Goal: Task Accomplishment & Management: Manage account settings

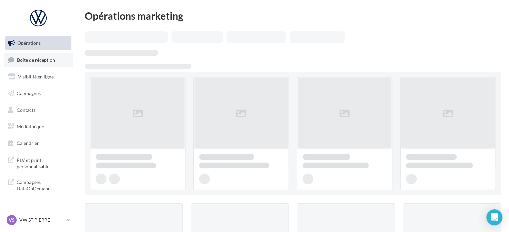
click at [24, 57] on span "Boîte de réception" at bounding box center [36, 60] width 38 height 6
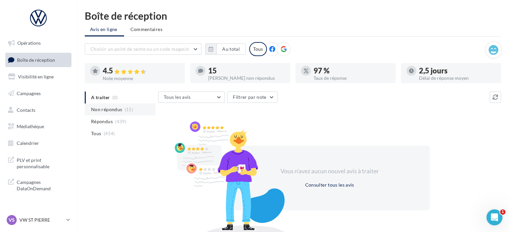
click at [121, 112] on li "Non répondus (15)" at bounding box center [120, 109] width 71 height 12
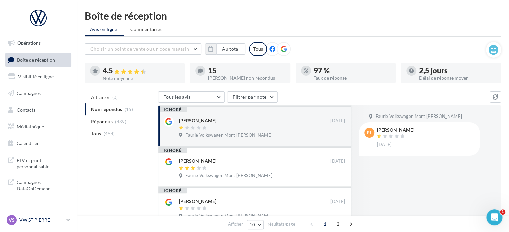
click at [53, 217] on p "VW ST PIERRE" at bounding box center [41, 219] width 44 height 7
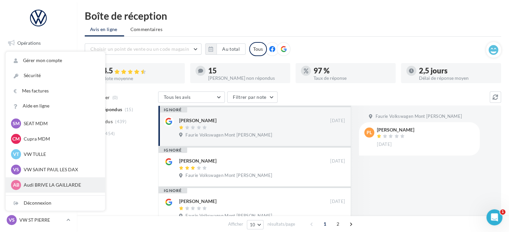
scroll to position [61, 0]
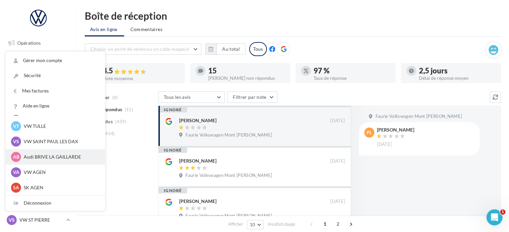
click at [56, 158] on p "Audi BRIVE LA GAILLARDE" at bounding box center [60, 156] width 73 height 7
